Goal: Task Accomplishment & Management: Complete application form

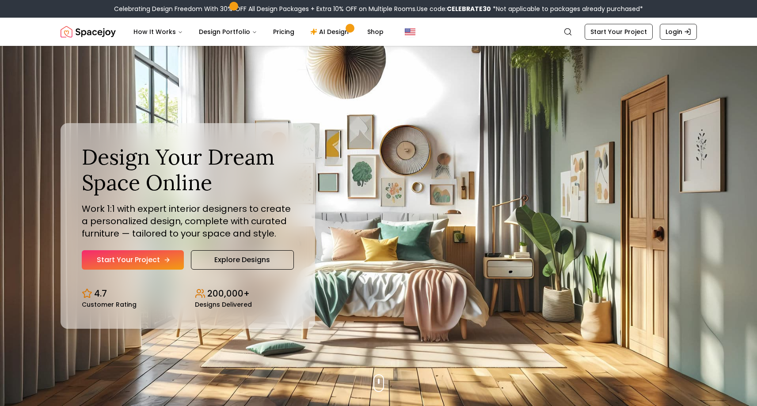
click at [129, 255] on link "Start Your Project" at bounding box center [133, 259] width 102 height 19
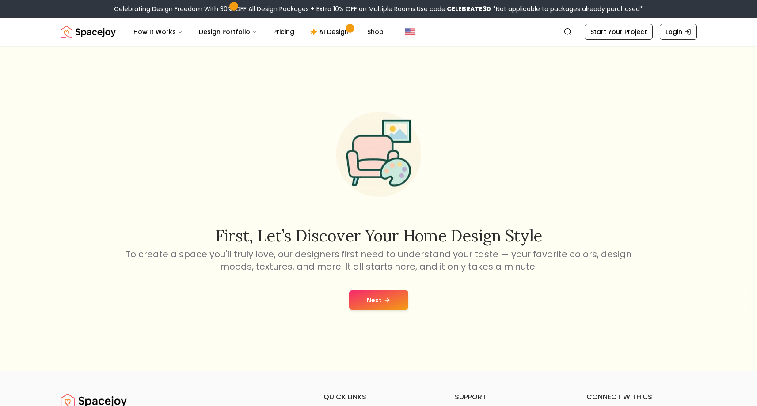
click at [373, 297] on button "Next" at bounding box center [378, 300] width 59 height 19
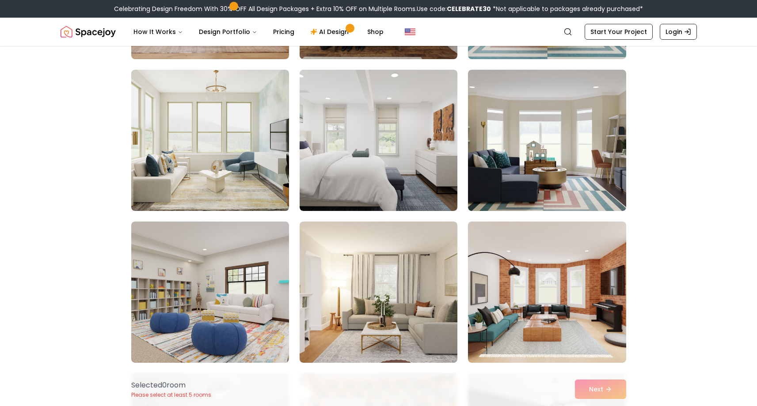
scroll to position [505, 0]
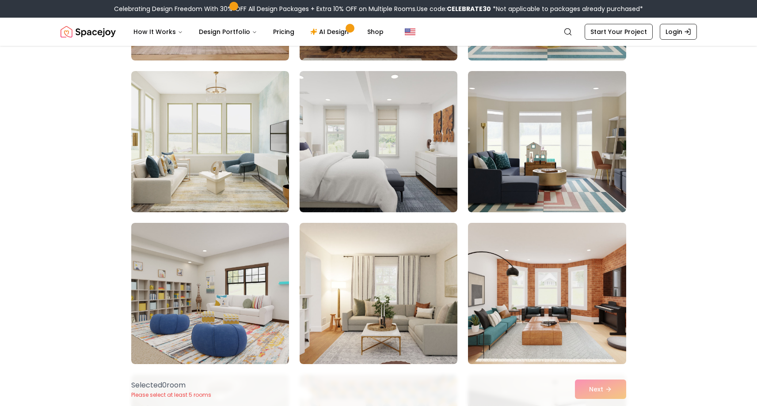
click at [514, 297] on img at bounding box center [547, 294] width 166 height 148
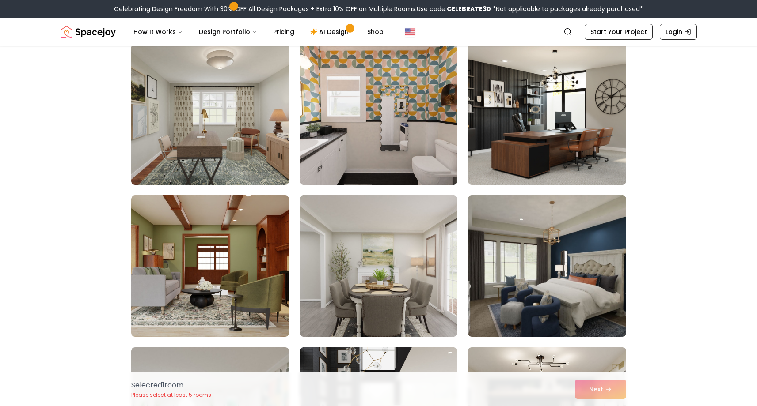
scroll to position [845, 0]
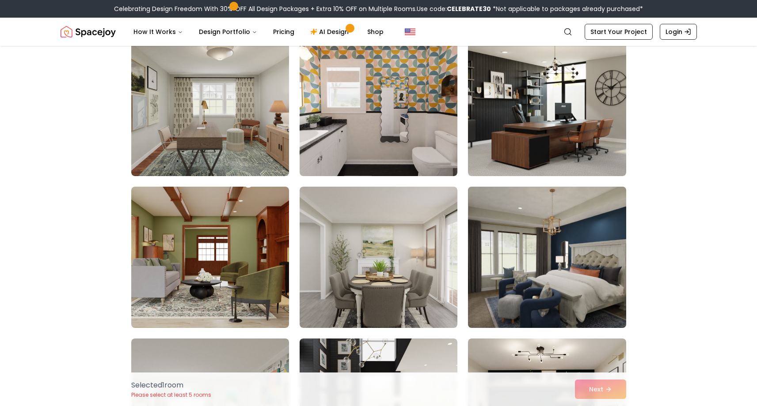
click at [498, 259] on img at bounding box center [547, 257] width 166 height 148
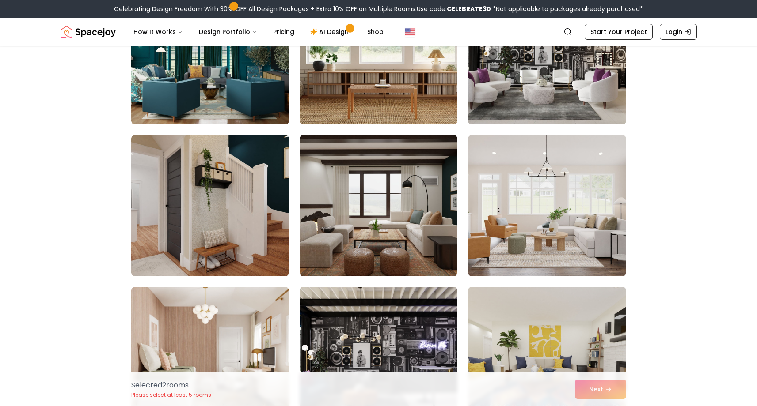
scroll to position [1961, 0]
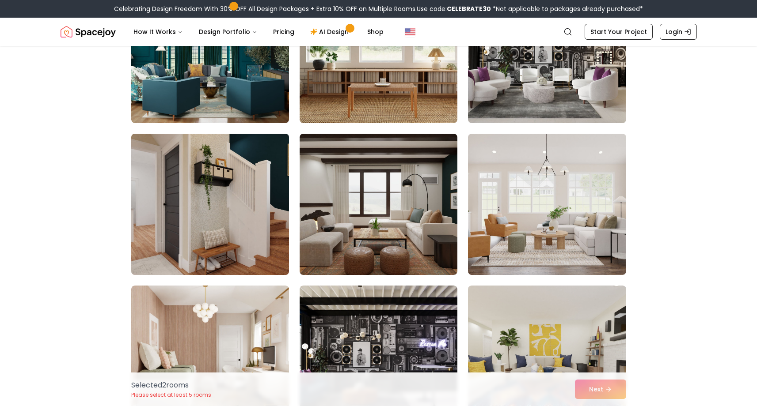
click at [243, 242] on img at bounding box center [210, 204] width 166 height 148
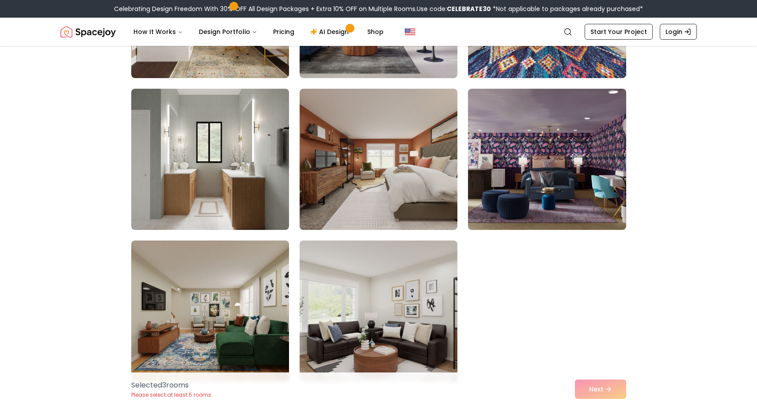
scroll to position [2341, 0]
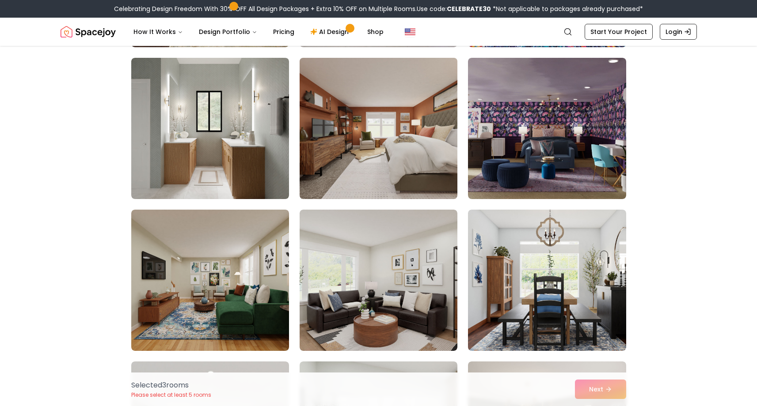
click at [379, 134] on img at bounding box center [378, 128] width 166 height 148
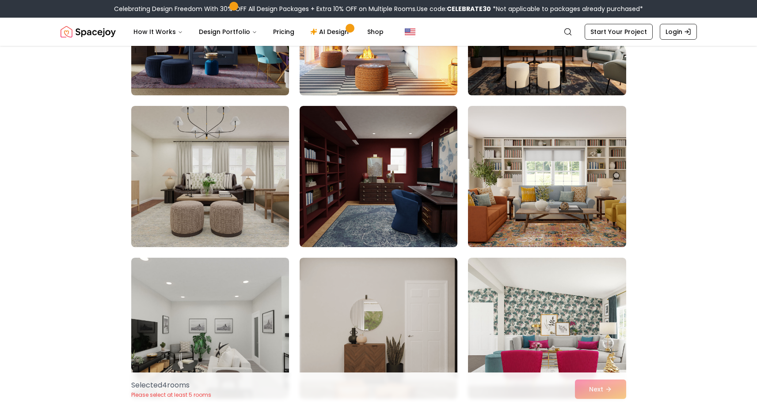
scroll to position [3357, 0]
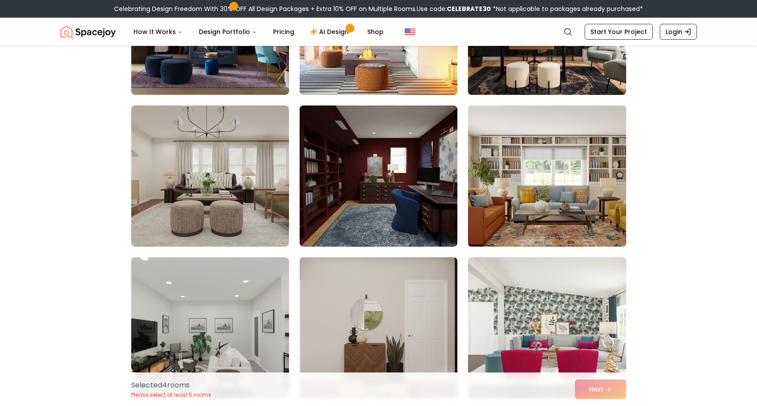
click at [549, 155] on img at bounding box center [547, 176] width 166 height 148
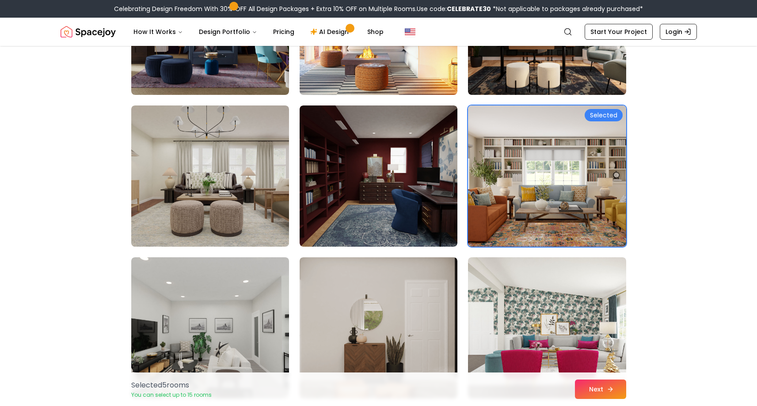
click at [597, 388] on button "Next" at bounding box center [600, 389] width 51 height 19
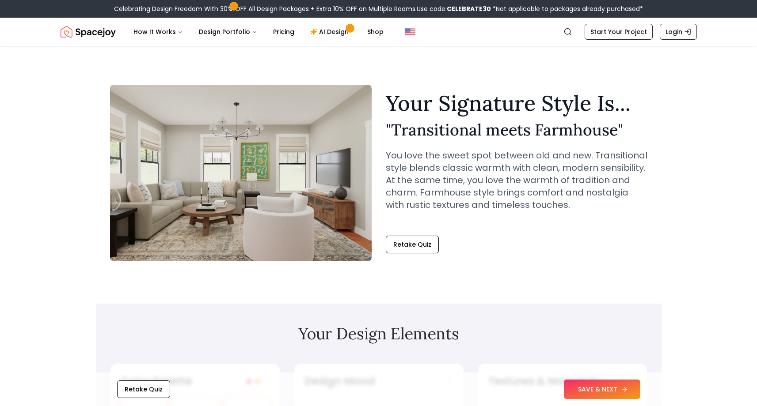
click at [606, 388] on button "SAVE & NEXT" at bounding box center [602, 389] width 76 height 19
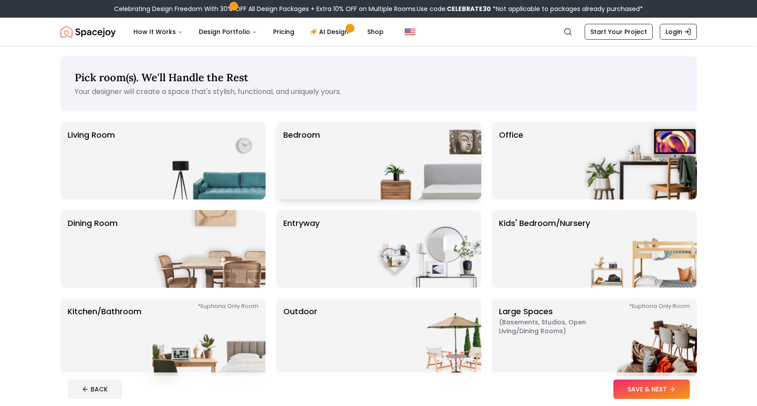
click at [341, 185] on div "Bedroom" at bounding box center [378, 161] width 205 height 78
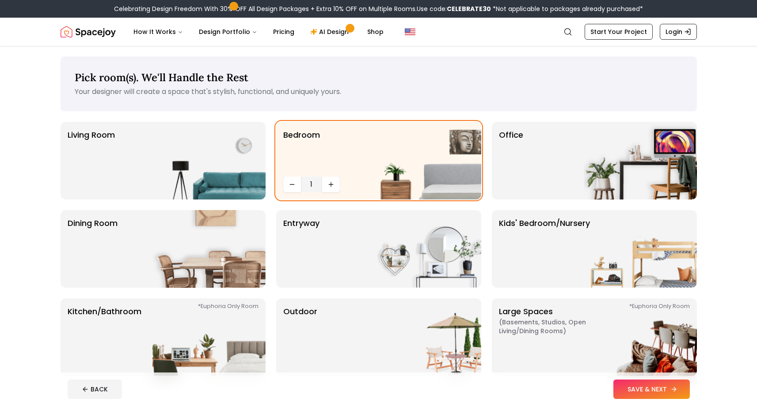
click at [632, 382] on button "SAVE & NEXT" at bounding box center [651, 389] width 76 height 19
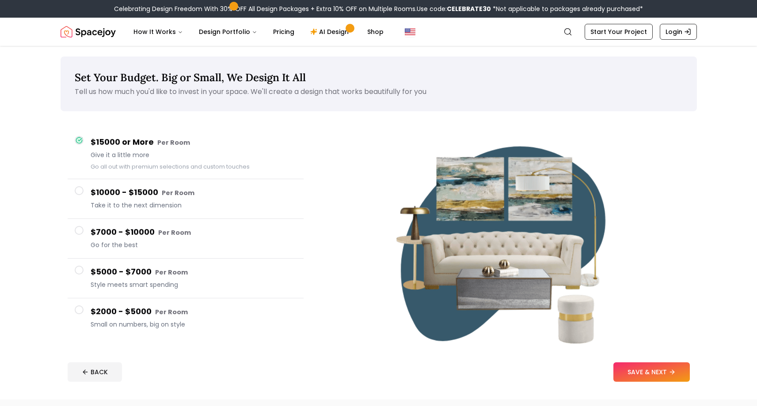
click at [81, 193] on span at bounding box center [79, 190] width 9 height 9
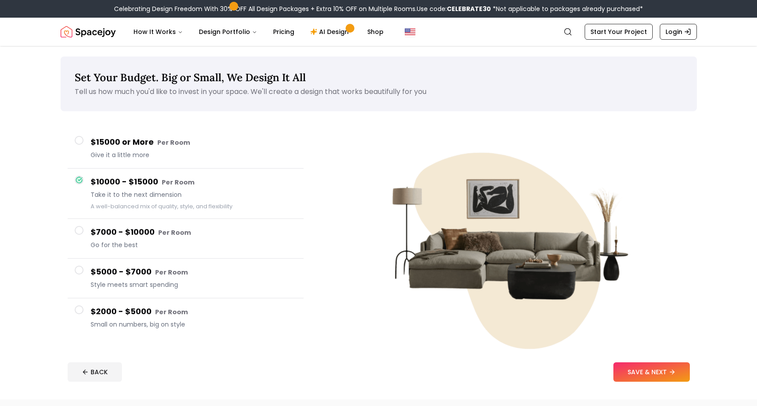
click at [625, 371] on button "SAVE & NEXT" at bounding box center [651, 372] width 76 height 19
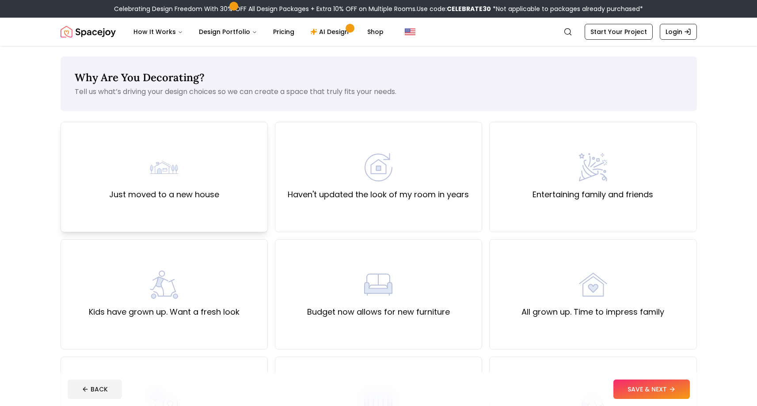
click at [207, 162] on div "Just moved to a new house" at bounding box center [164, 177] width 110 height 48
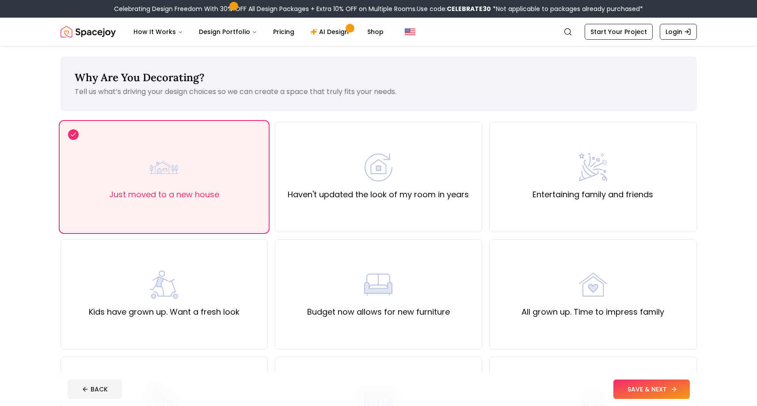
click at [631, 389] on button "SAVE & NEXT" at bounding box center [651, 389] width 76 height 19
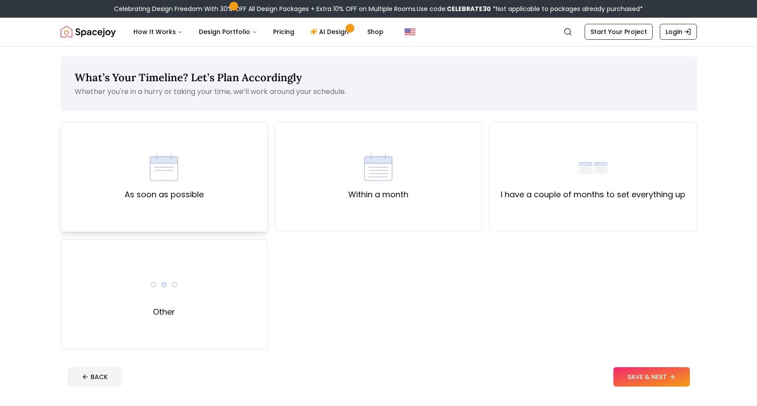
click at [247, 177] on div "As soon as possible" at bounding box center [164, 177] width 207 height 110
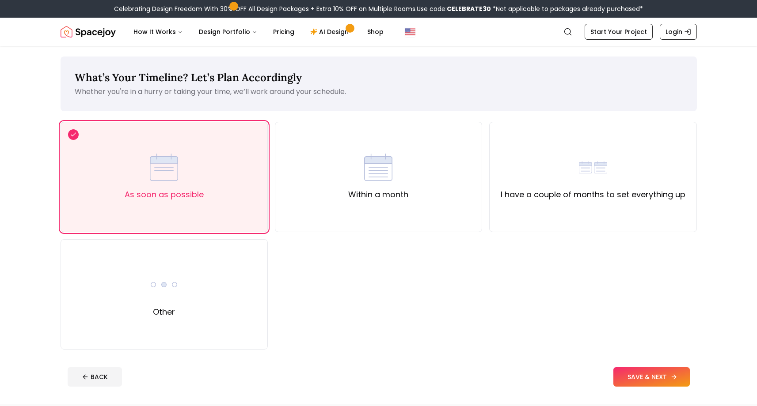
click at [628, 376] on button "SAVE & NEXT" at bounding box center [651, 376] width 76 height 19
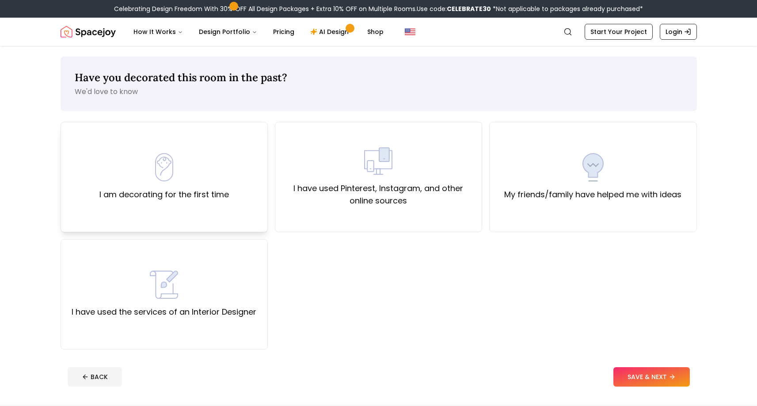
click at [185, 141] on div "I am decorating for the first time" at bounding box center [164, 177] width 207 height 110
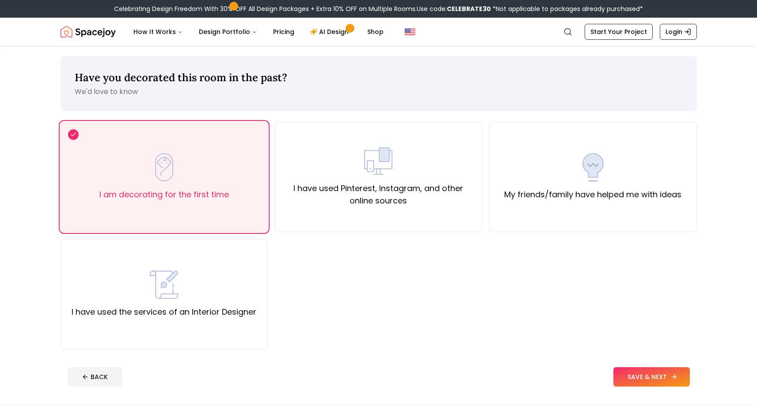
click at [656, 375] on button "SAVE & NEXT" at bounding box center [651, 376] width 76 height 19
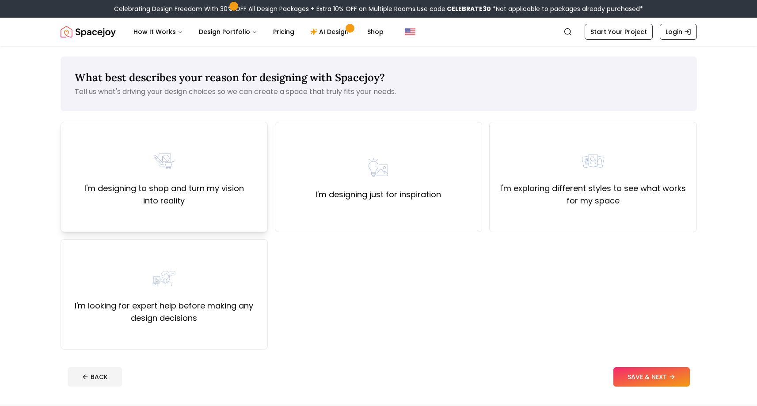
click at [242, 150] on div "I'm designing to shop and turn my vision into reality" at bounding box center [164, 177] width 192 height 60
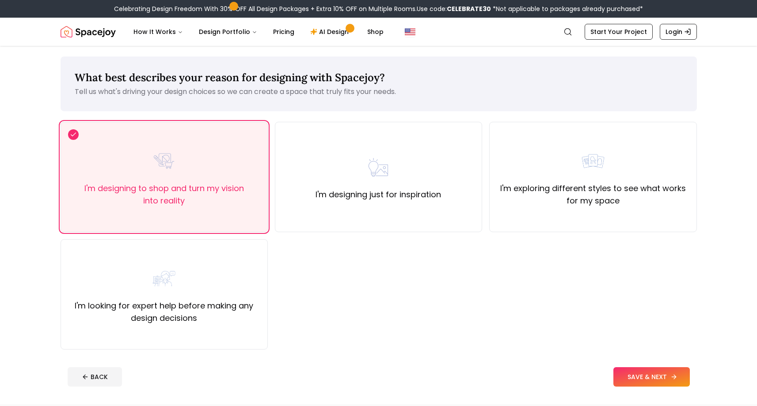
click at [621, 375] on button "SAVE & NEXT" at bounding box center [651, 376] width 76 height 19
